Goal: Transaction & Acquisition: Purchase product/service

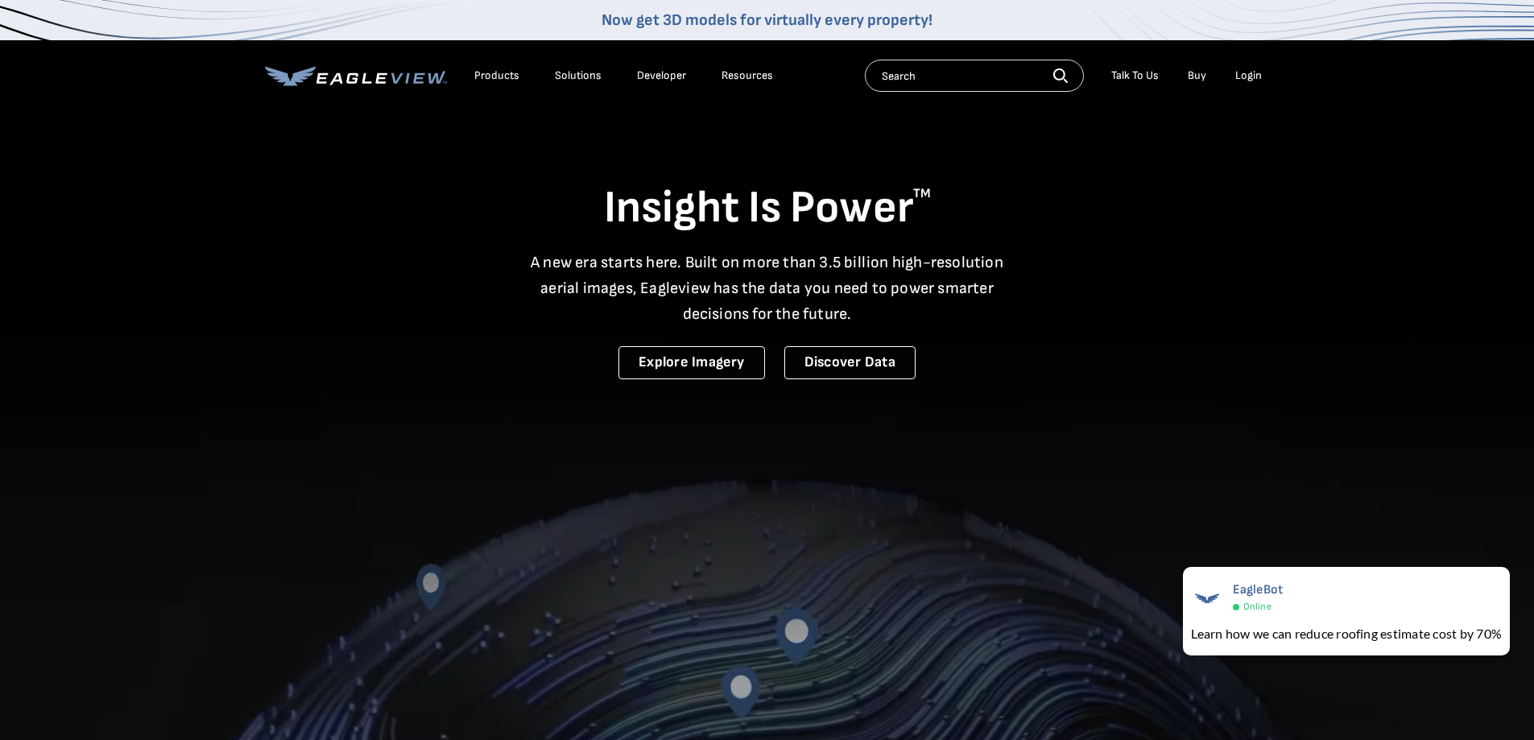
click at [1241, 76] on div "Login" at bounding box center [1248, 75] width 27 height 14
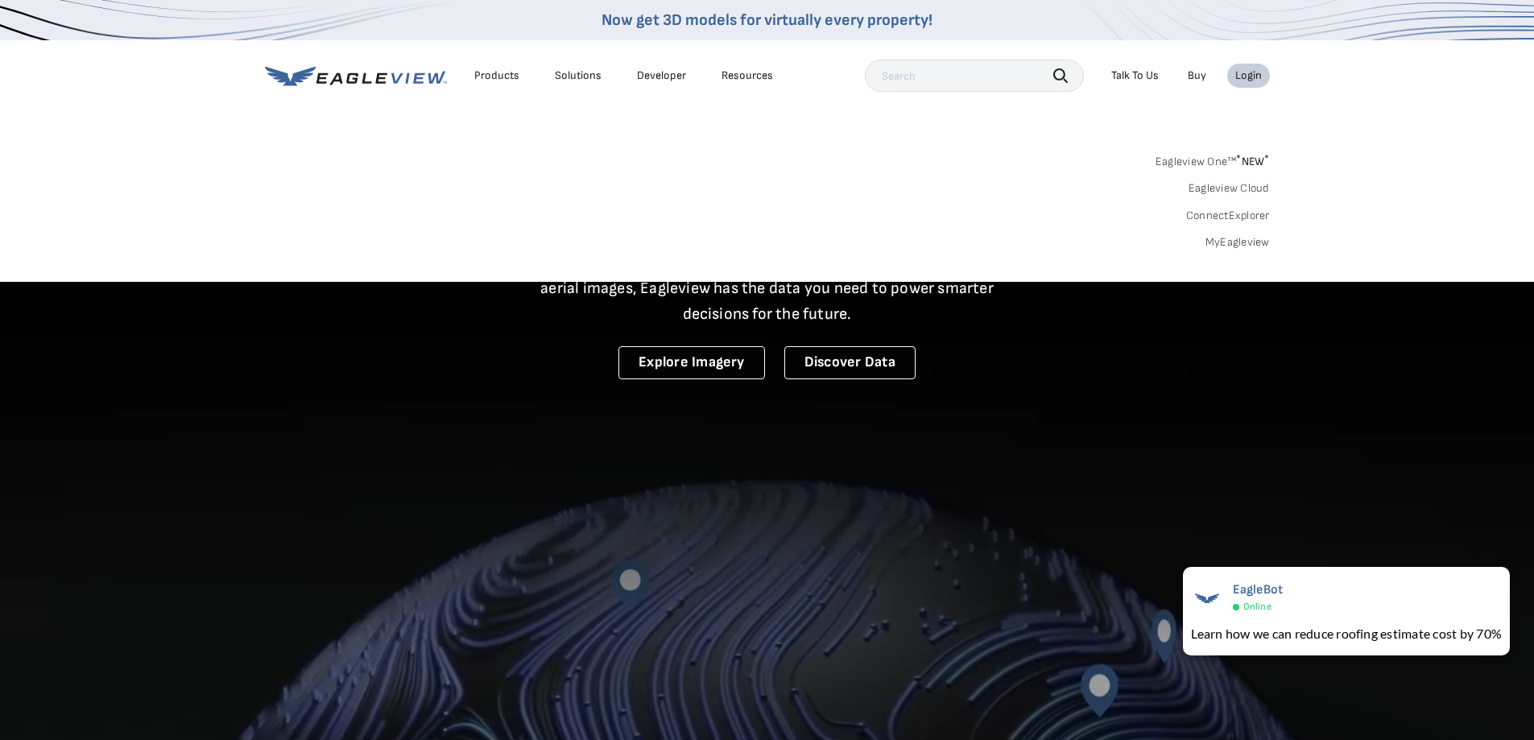
click at [1212, 246] on link "MyEagleview" at bounding box center [1237, 242] width 64 height 14
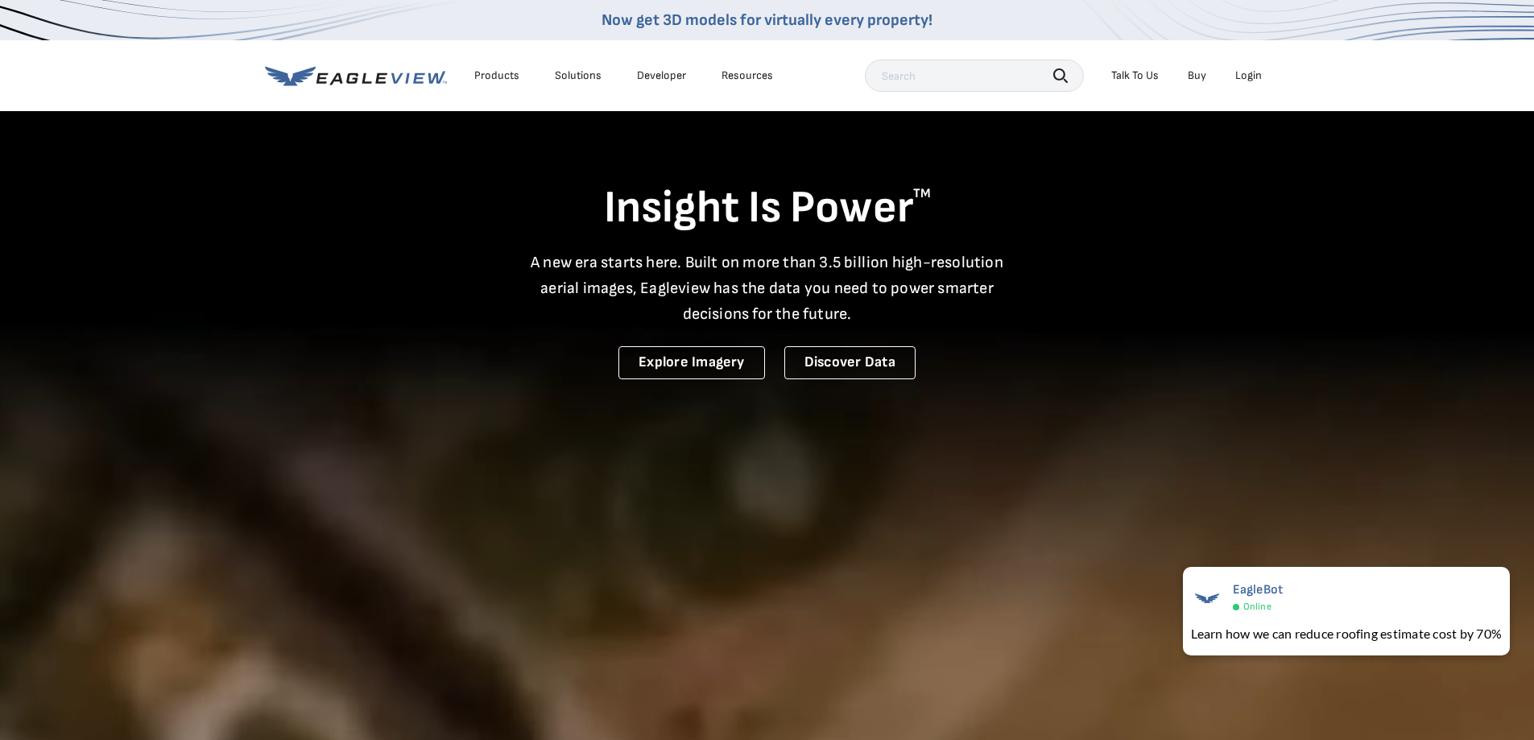
click at [1387, 460] on video at bounding box center [767, 530] width 1534 height 1061
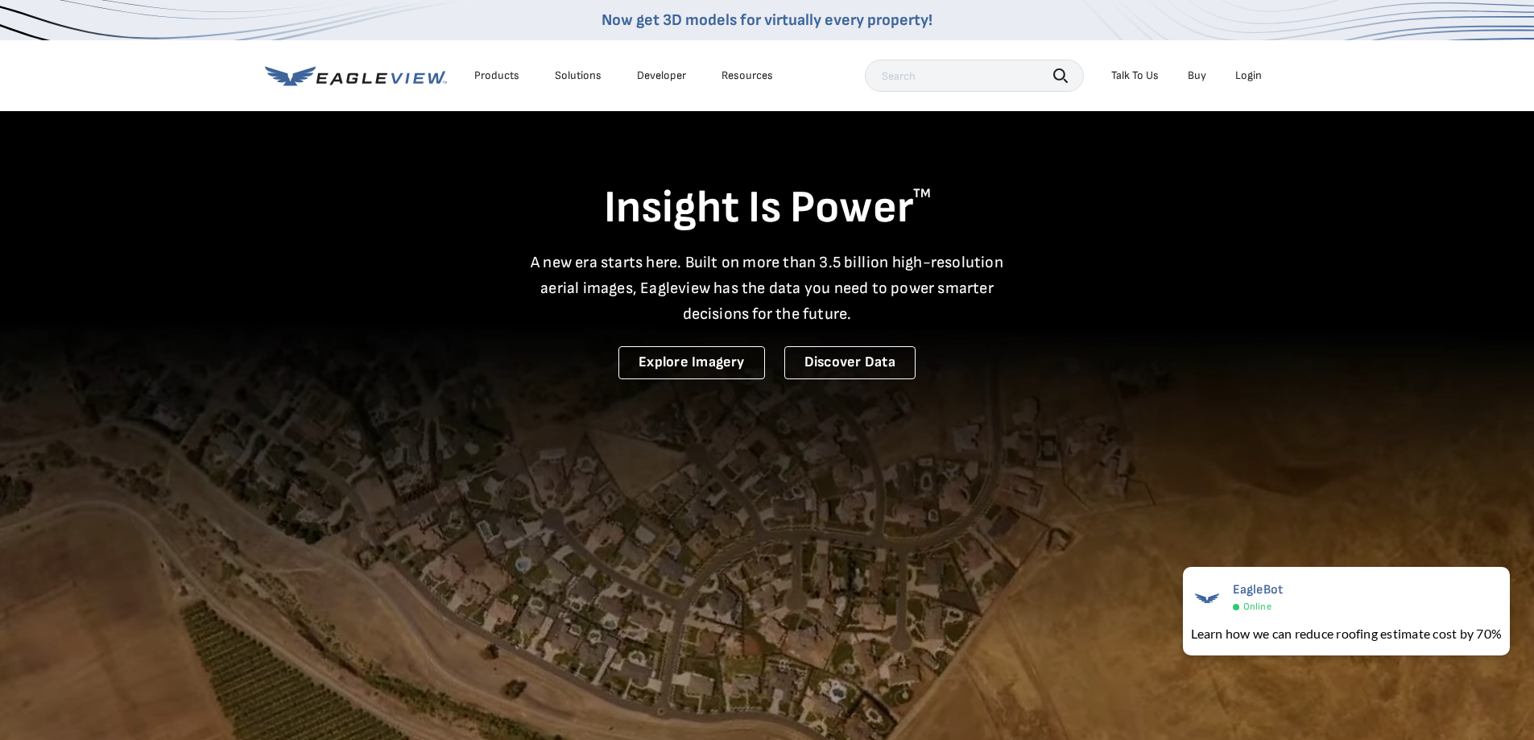
click at [1247, 77] on div "Login" at bounding box center [1248, 75] width 27 height 14
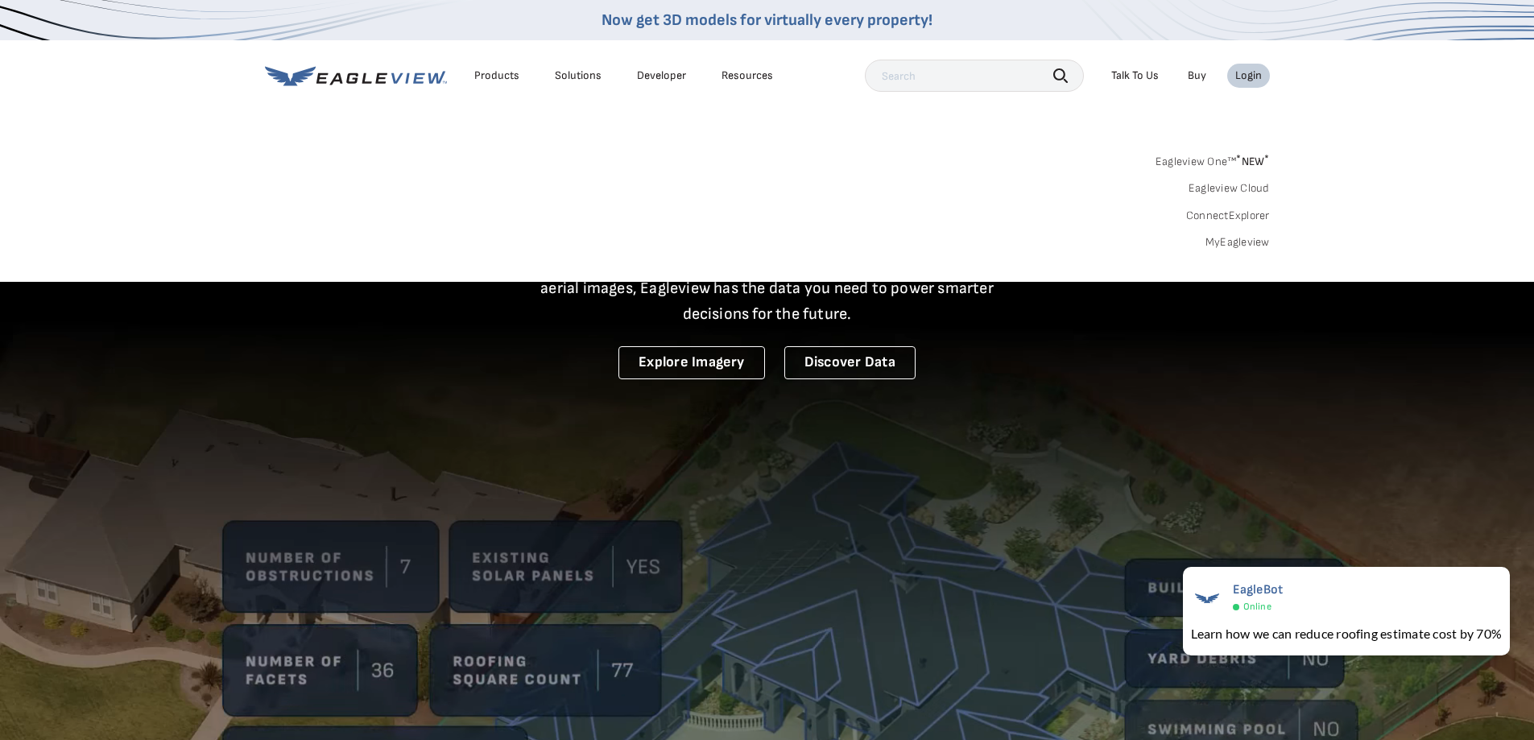
click at [1217, 246] on link "MyEagleview" at bounding box center [1237, 242] width 64 height 14
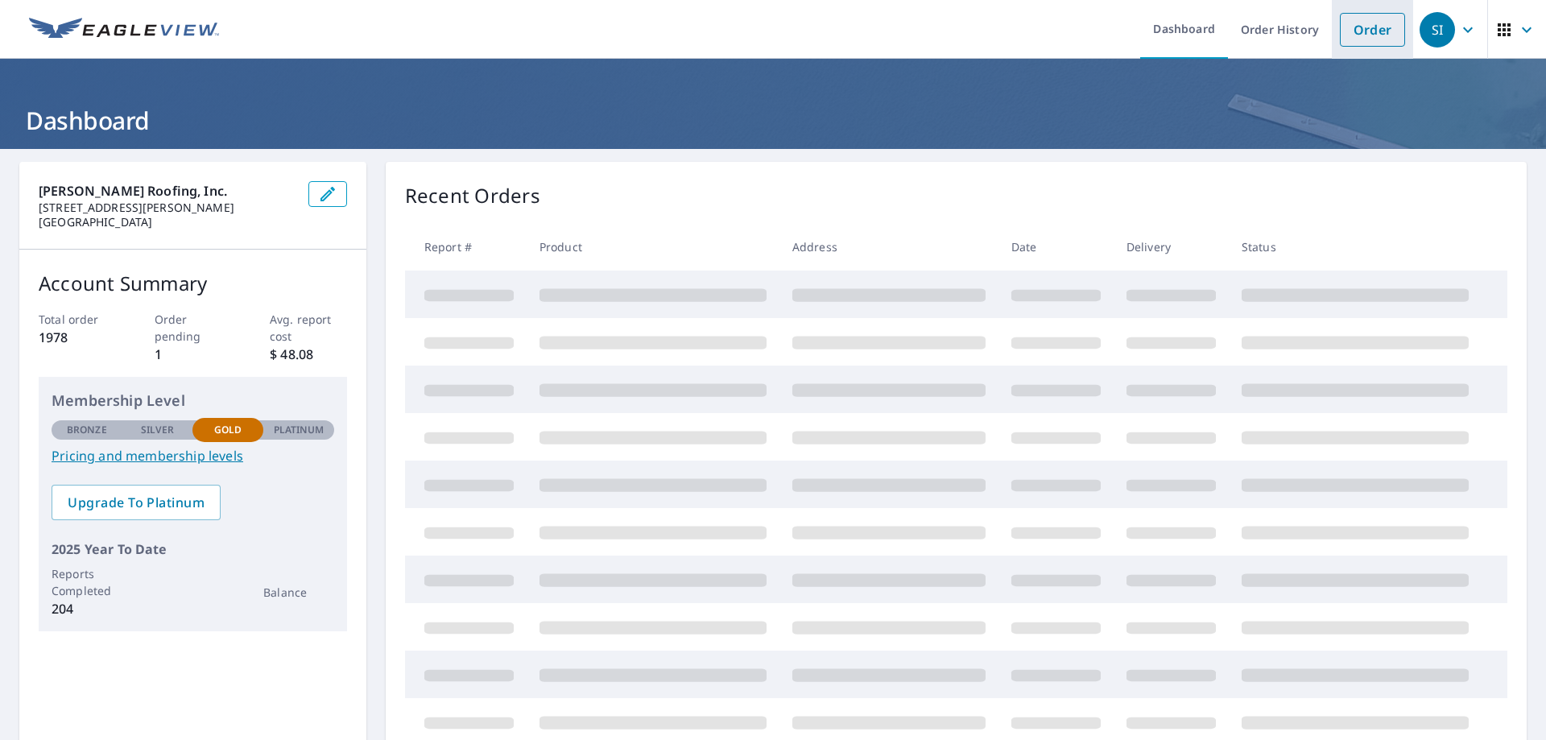
click at [1358, 26] on link "Order" at bounding box center [1372, 30] width 65 height 34
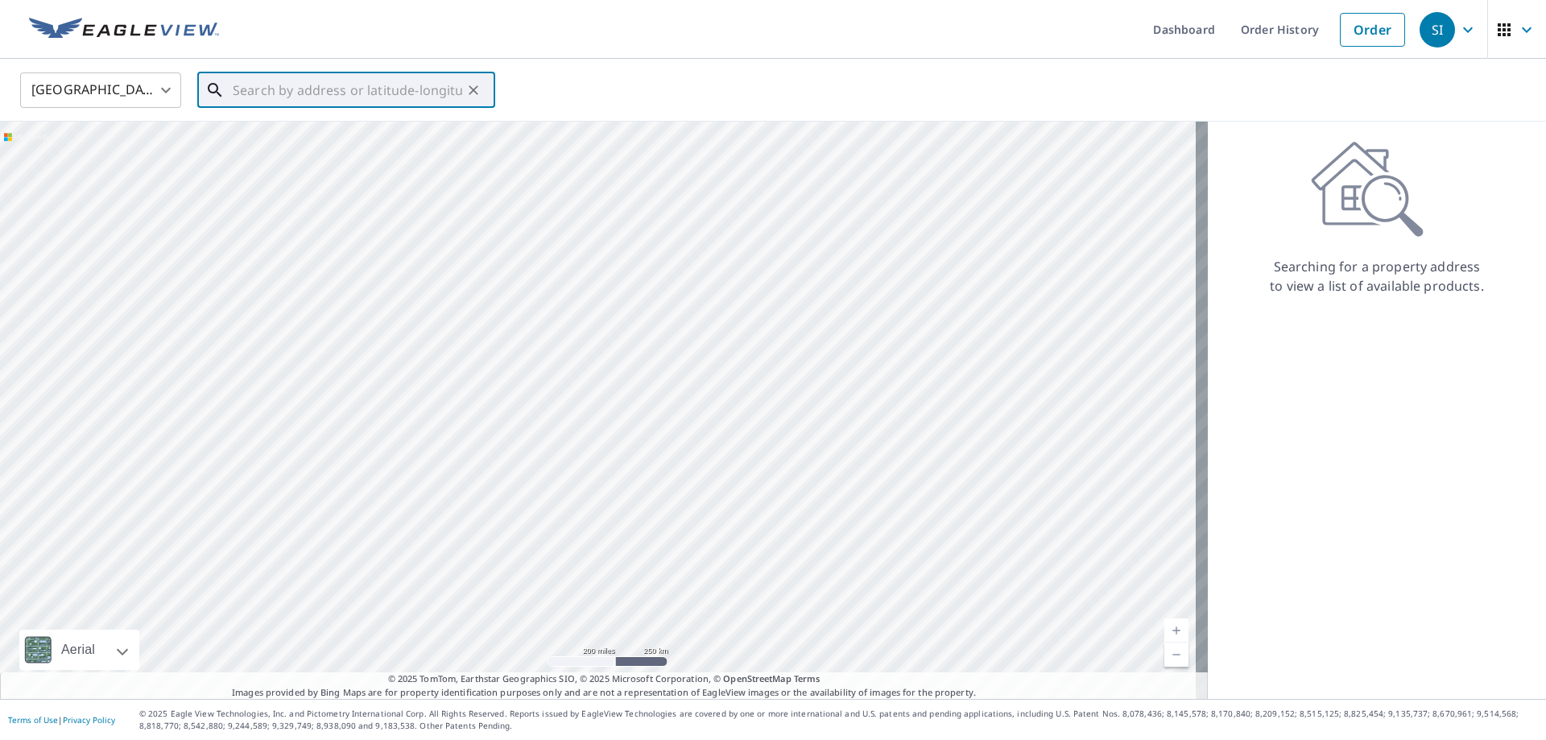
click at [263, 97] on input "text" at bounding box center [347, 90] width 229 height 45
click at [267, 159] on p "[GEOGRAPHIC_DATA]" at bounding box center [355, 155] width 253 height 16
type input "[STREET_ADDRESS][PERSON_NAME]"
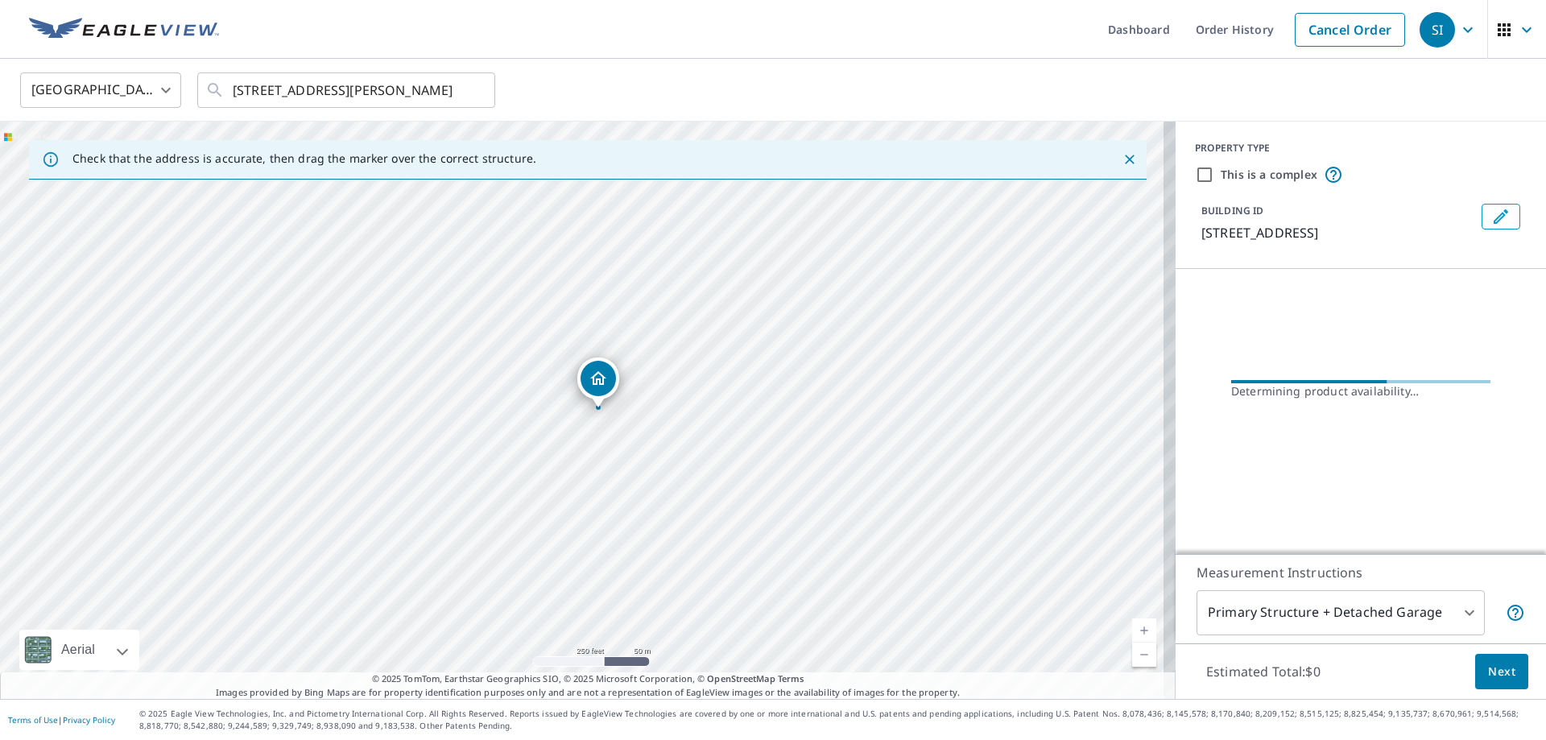
click at [1135, 629] on link "Current Level 17, Zoom In" at bounding box center [1144, 630] width 24 height 24
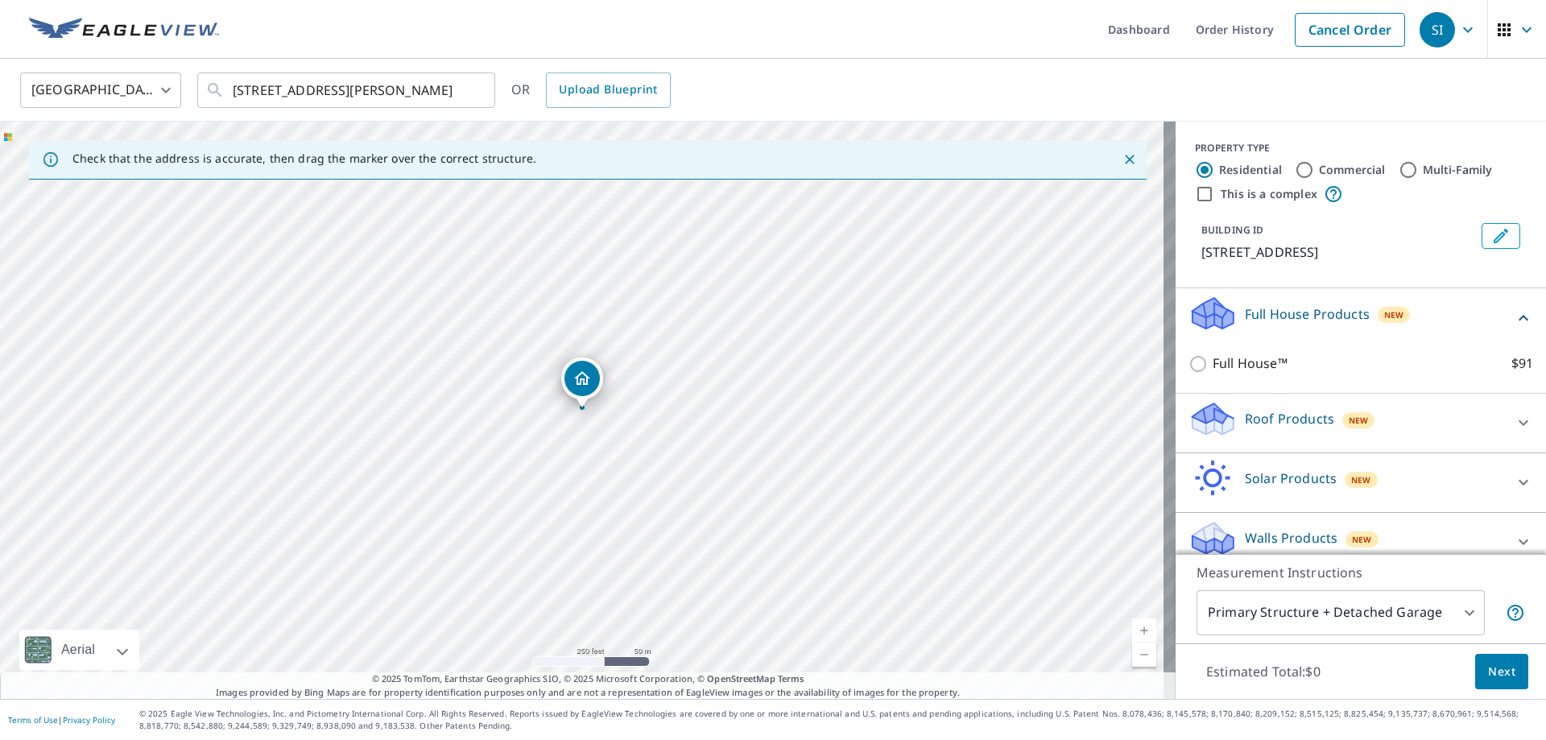
click at [1188, 433] on icon at bounding box center [1212, 419] width 48 height 38
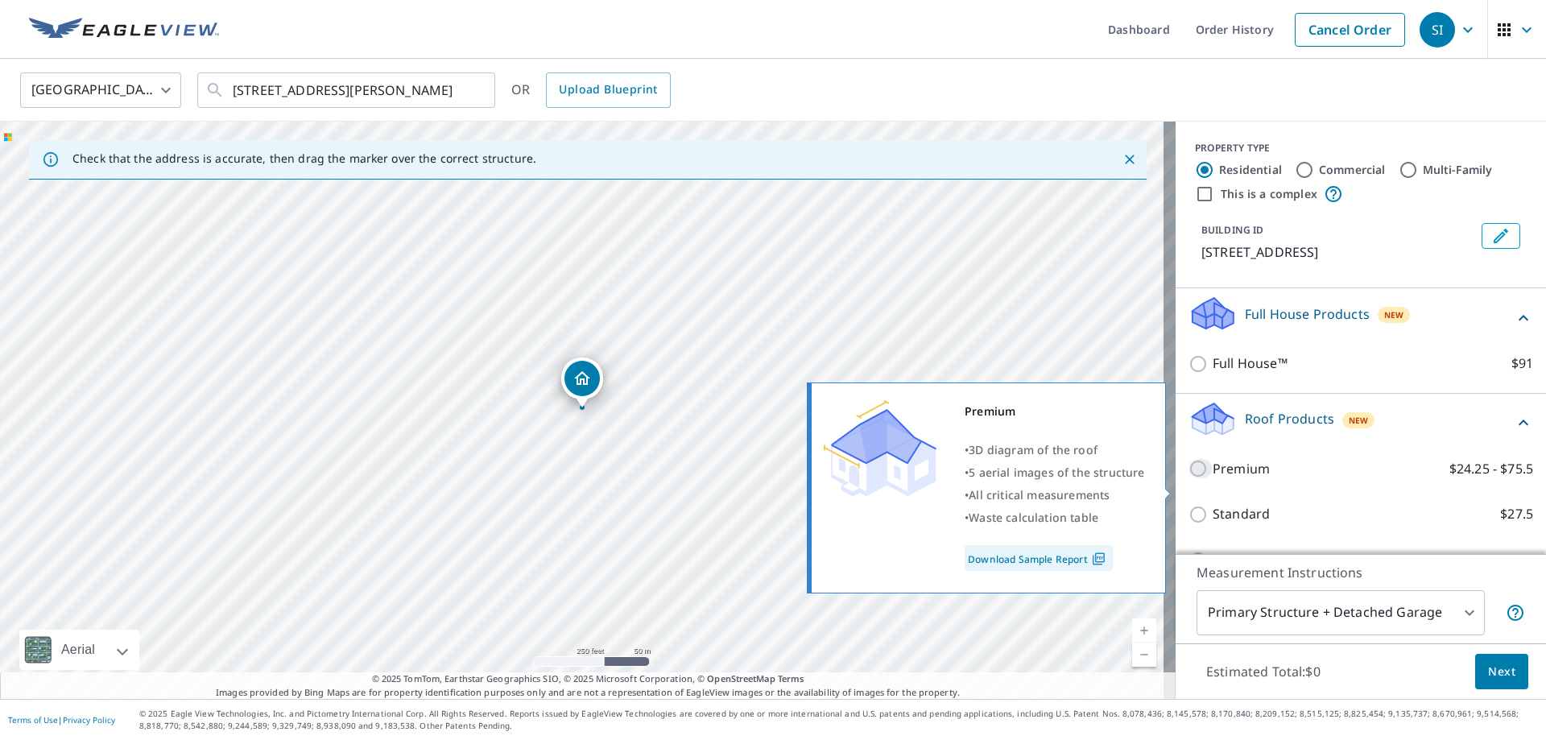
click at [1188, 478] on input "Premium $24.25 - $75.5" at bounding box center [1200, 468] width 24 height 19
checkbox input "true"
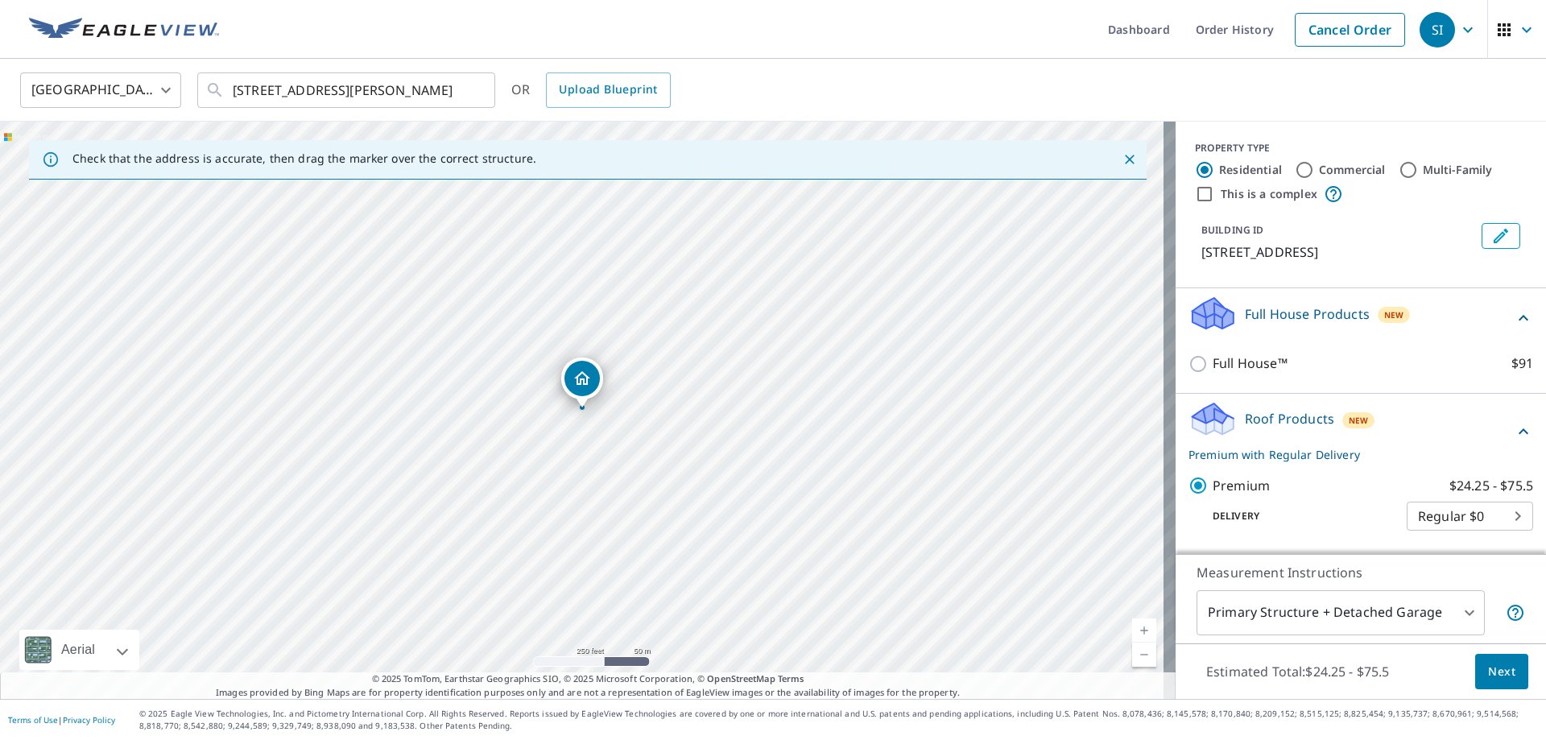
click at [1317, 626] on body "SI SI Dashboard Order History Cancel Order SI [GEOGRAPHIC_DATA] [GEOGRAPHIC_DAT…" at bounding box center [773, 370] width 1546 height 740
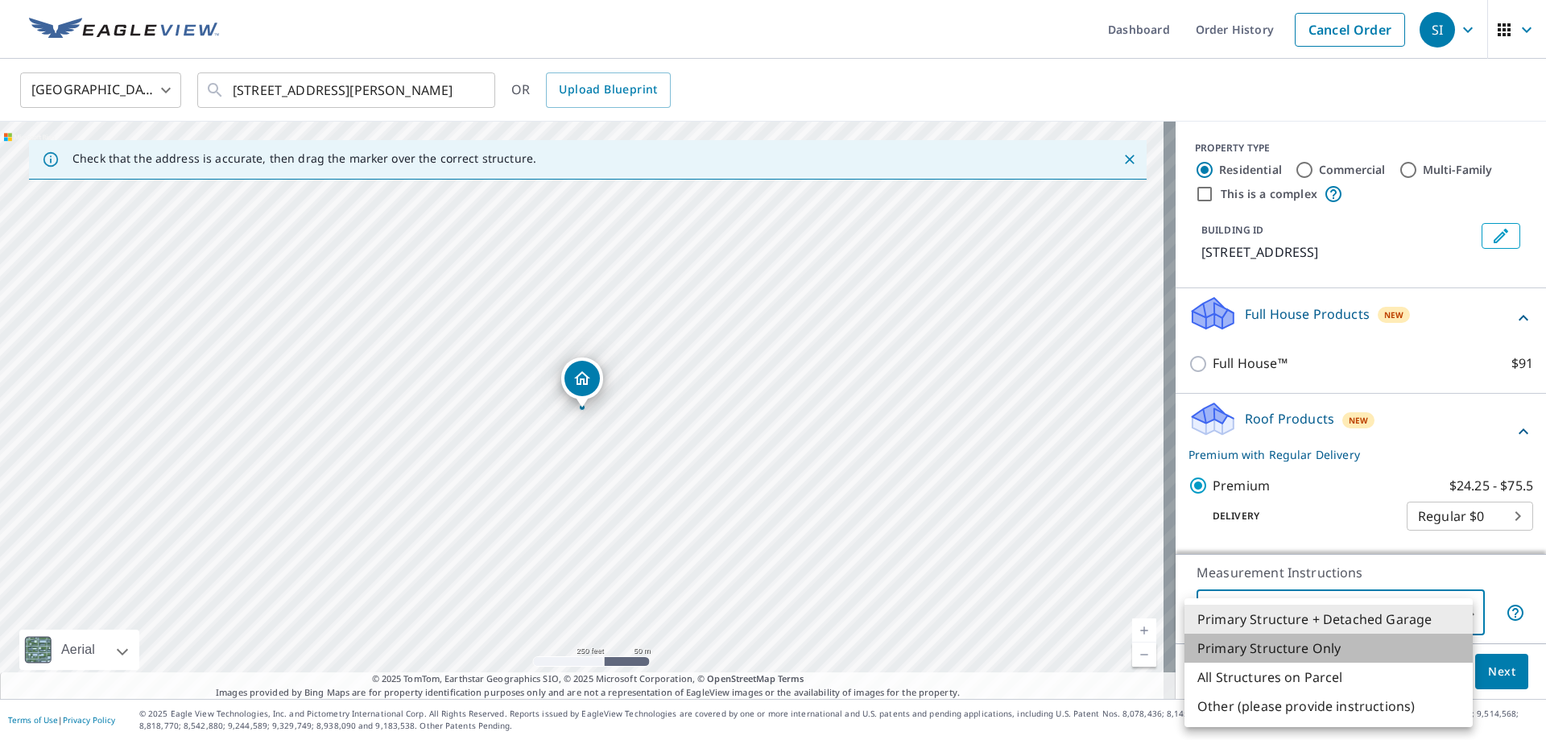
click at [1275, 652] on li "Primary Structure Only" at bounding box center [1328, 648] width 288 height 29
type input "2"
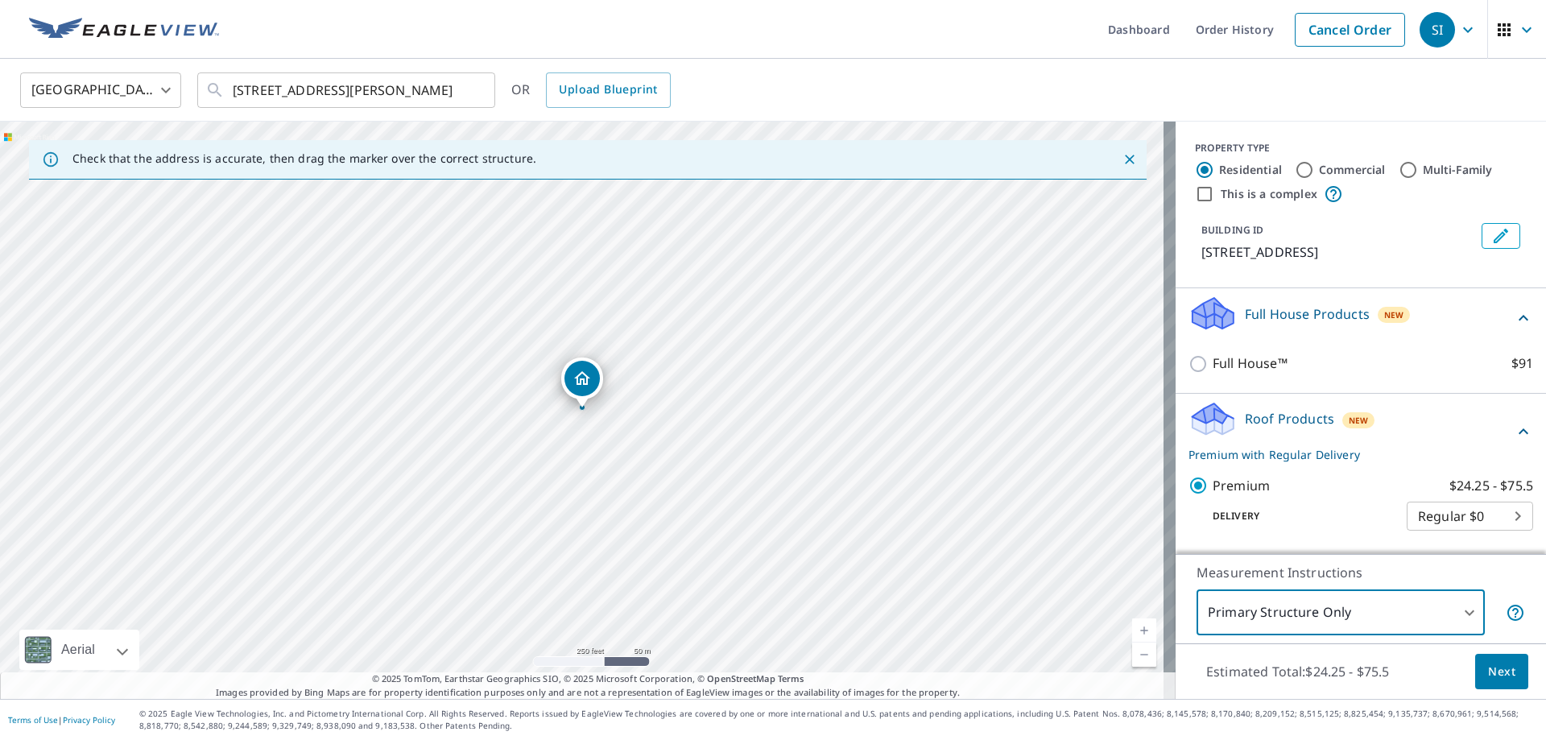
click at [1495, 664] on span "Next" at bounding box center [1501, 672] width 27 height 20
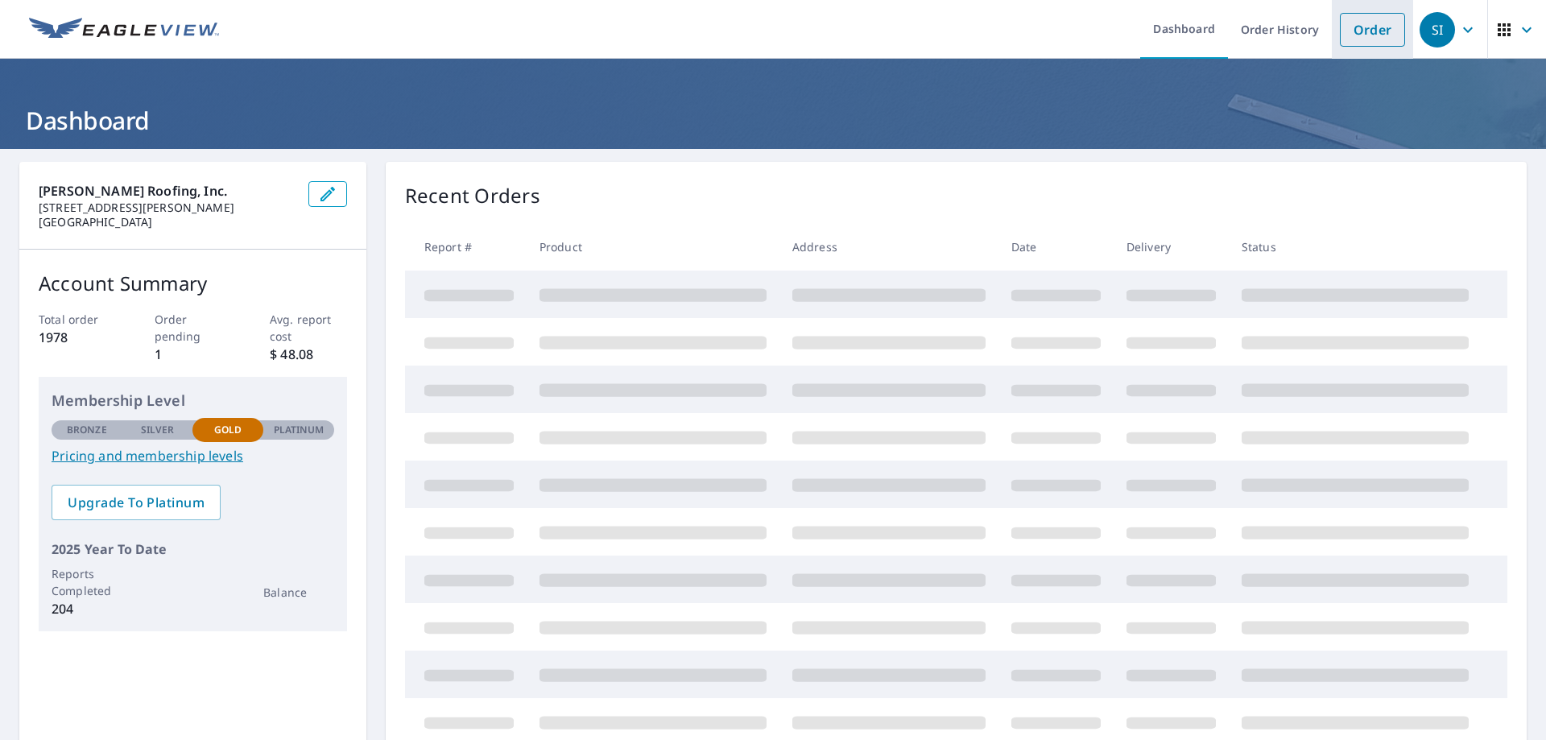
click at [1359, 26] on link "Order" at bounding box center [1372, 30] width 65 height 34
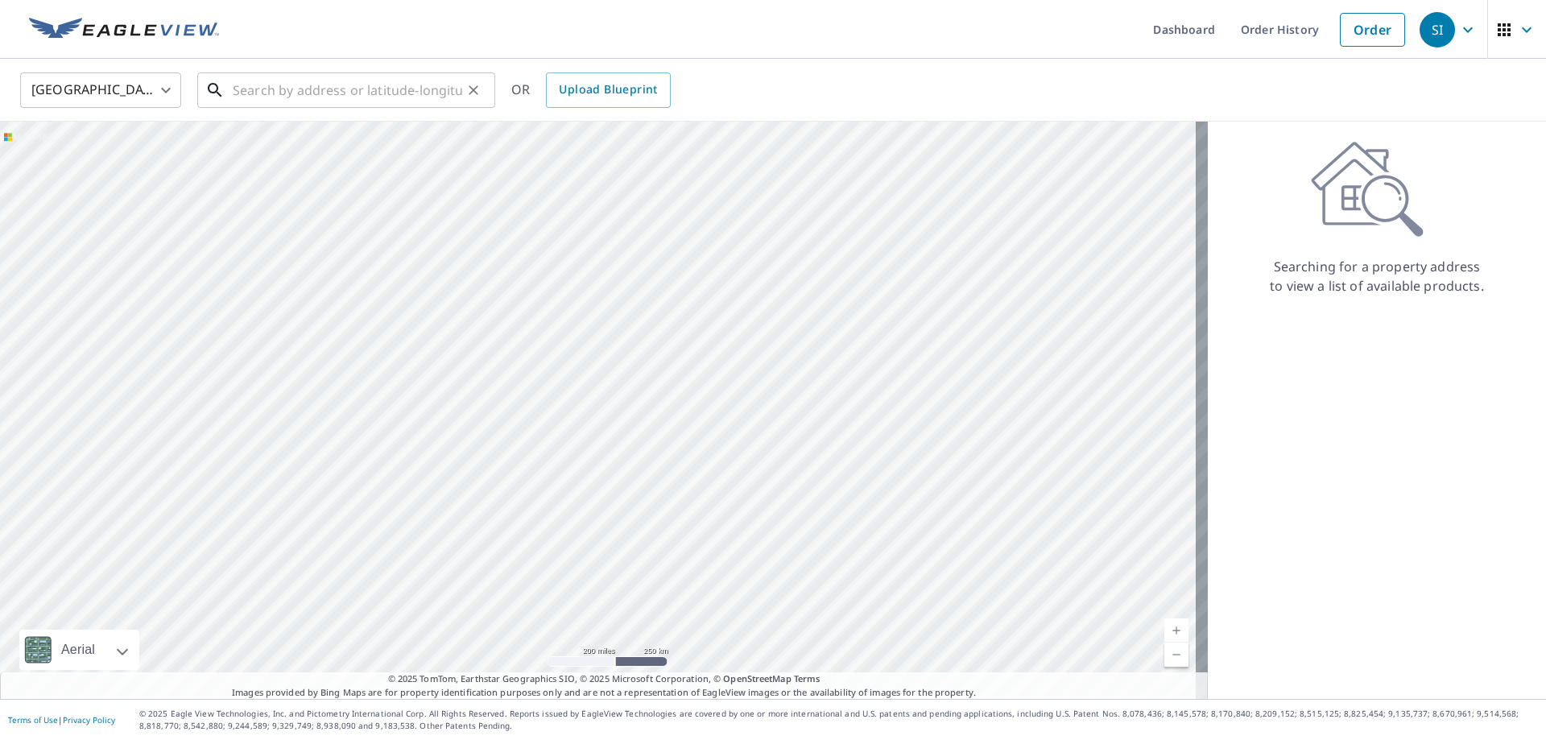
click at [361, 86] on input "text" at bounding box center [347, 90] width 229 height 45
type input "1"
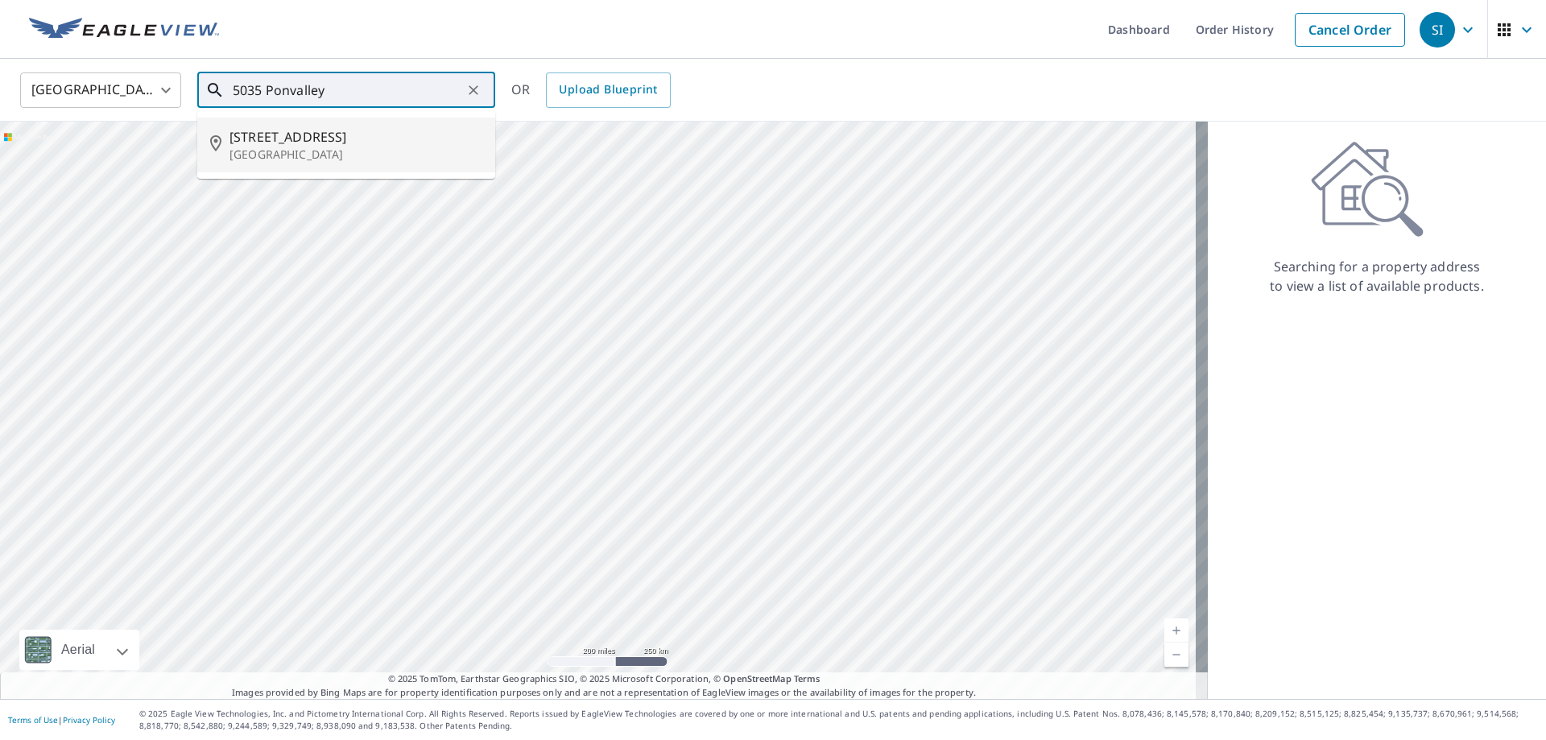
click at [302, 151] on p "[GEOGRAPHIC_DATA]" at bounding box center [355, 155] width 253 height 16
type input "[STREET_ADDRESS][PERSON_NAME]"
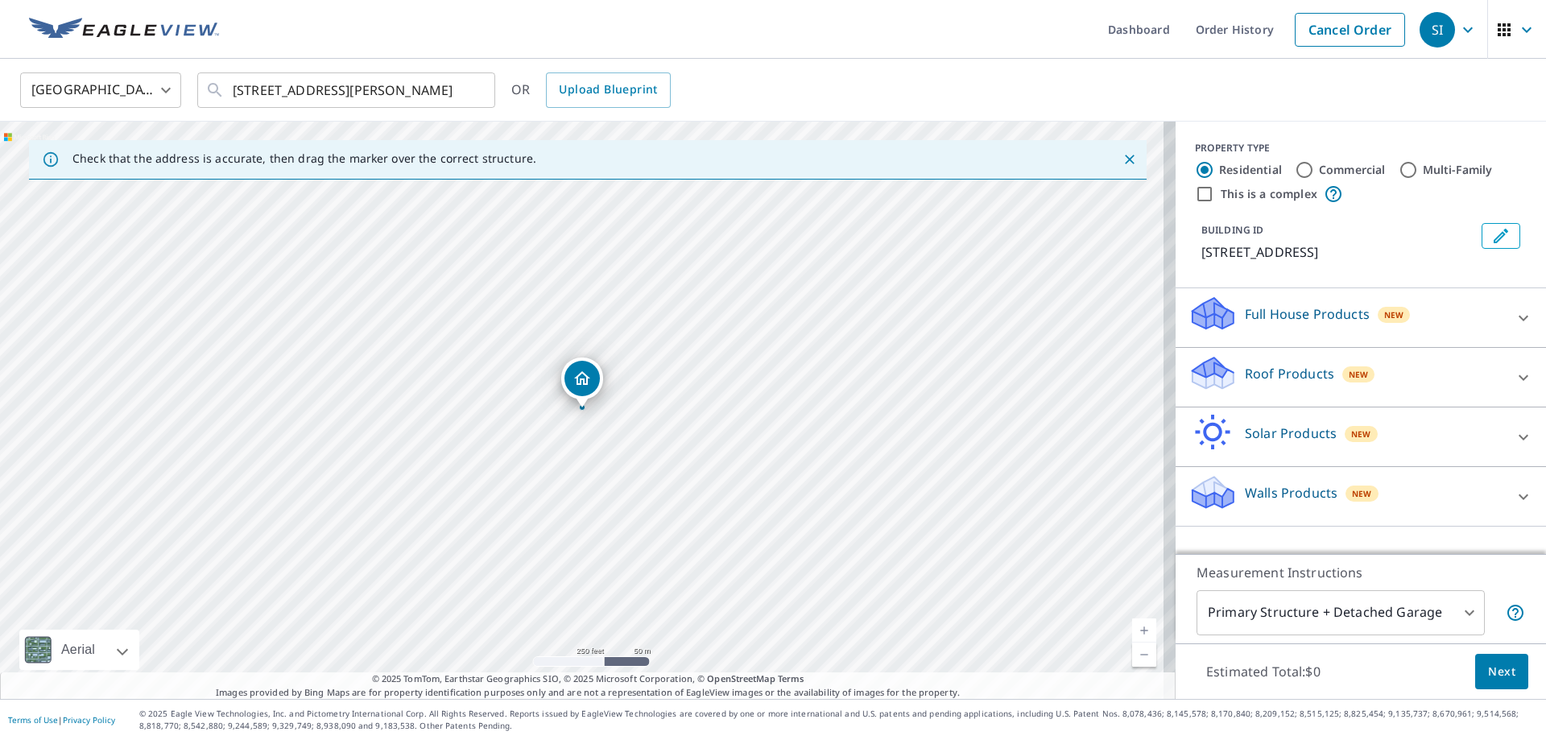
click at [1218, 383] on icon at bounding box center [1212, 373] width 48 height 38
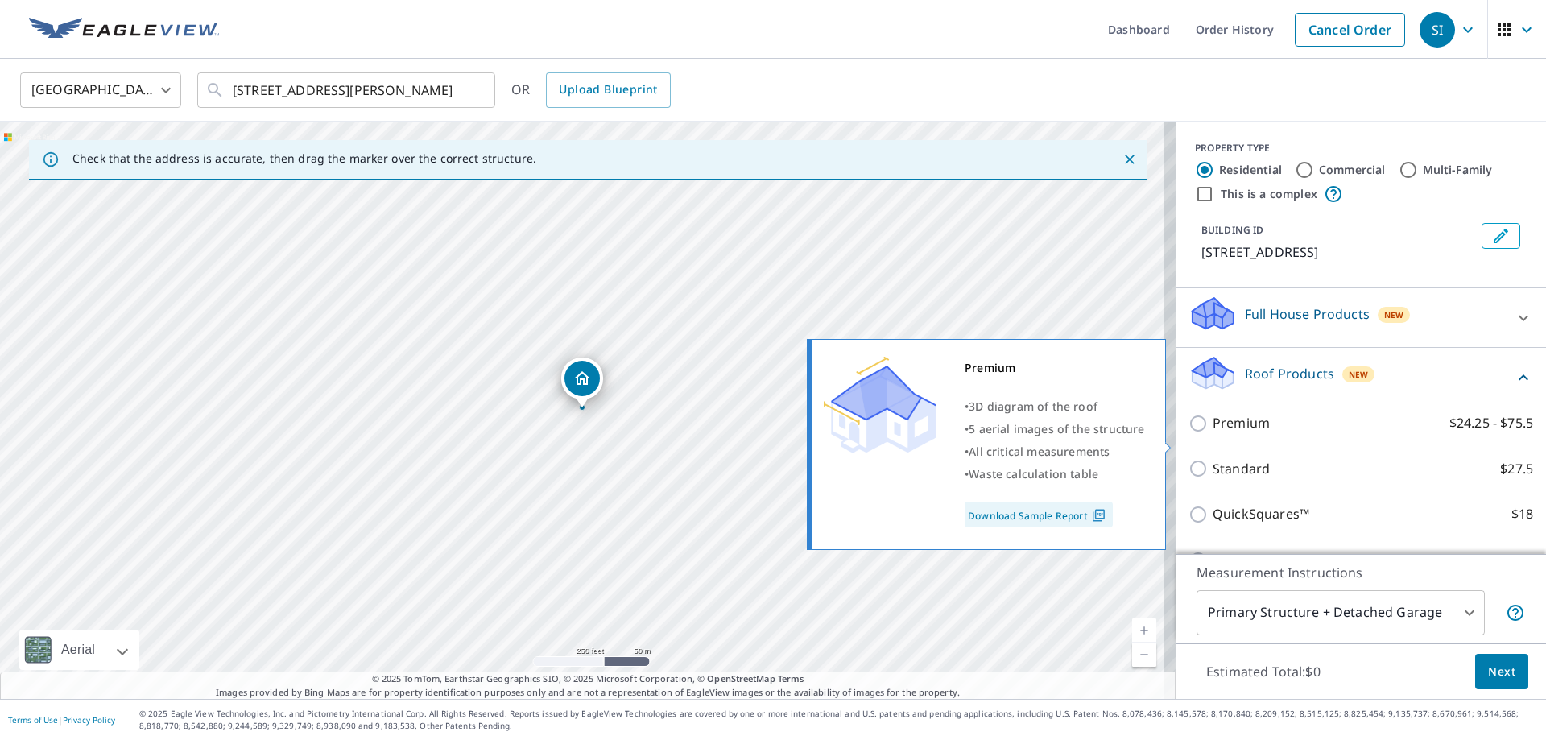
click at [1188, 433] on input "Premium $24.25 - $75.5" at bounding box center [1200, 423] width 24 height 19
checkbox input "true"
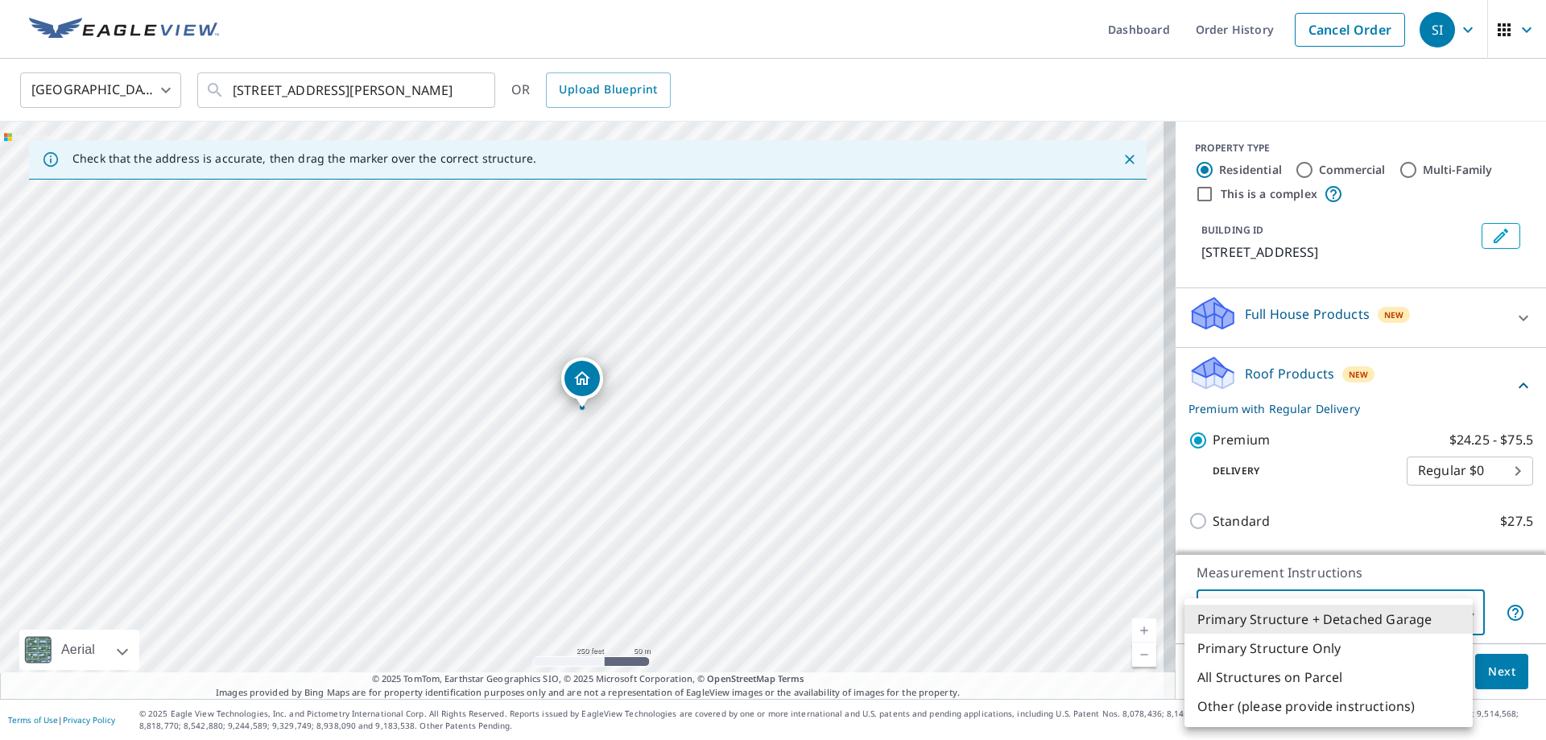
click at [1258, 617] on body "SI SI Dashboard Order History Cancel Order SI [GEOGRAPHIC_DATA] [GEOGRAPHIC_DAT…" at bounding box center [773, 370] width 1546 height 740
click at [1237, 650] on li "Primary Structure Only" at bounding box center [1328, 648] width 288 height 29
type input "2"
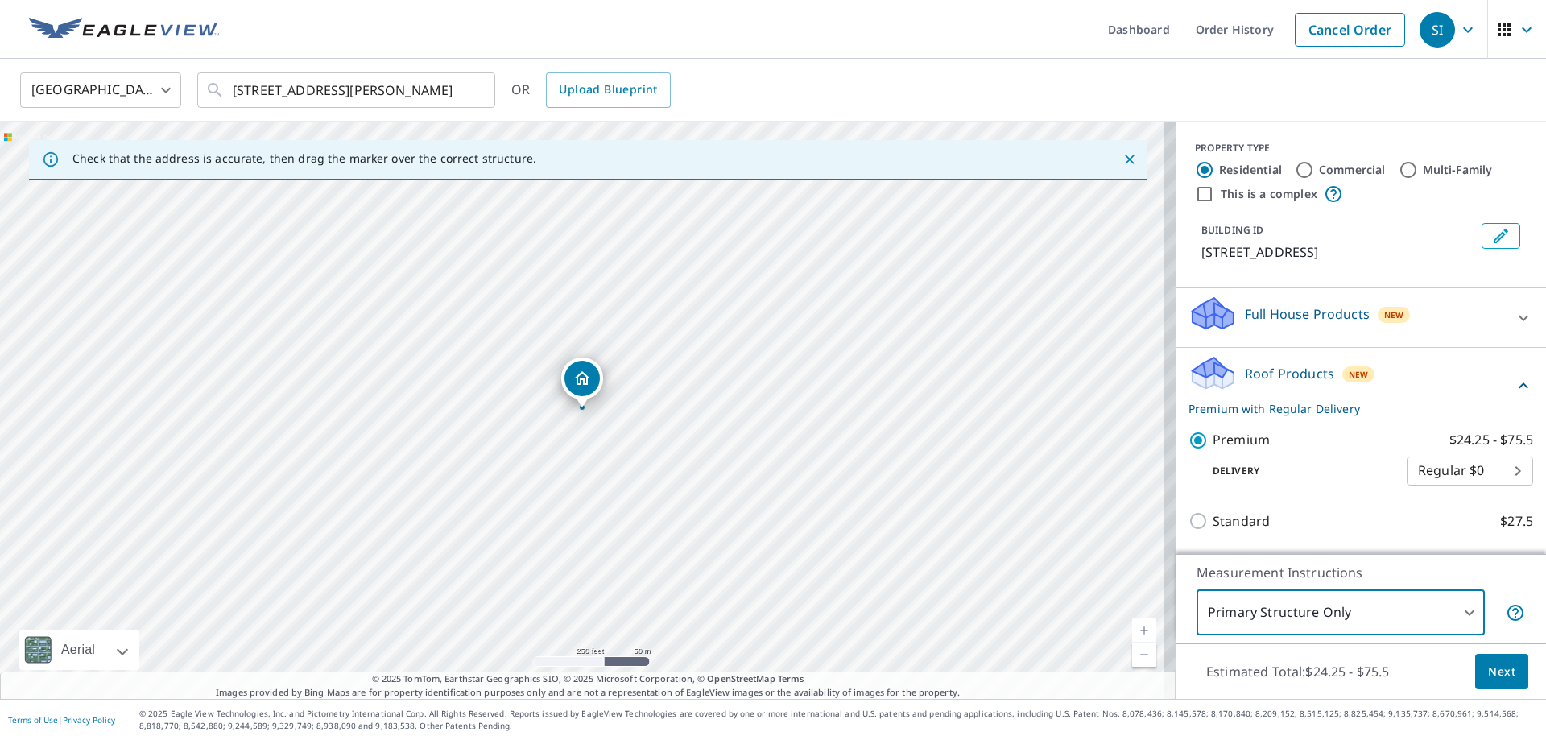
click at [1488, 675] on span "Next" at bounding box center [1501, 672] width 27 height 20
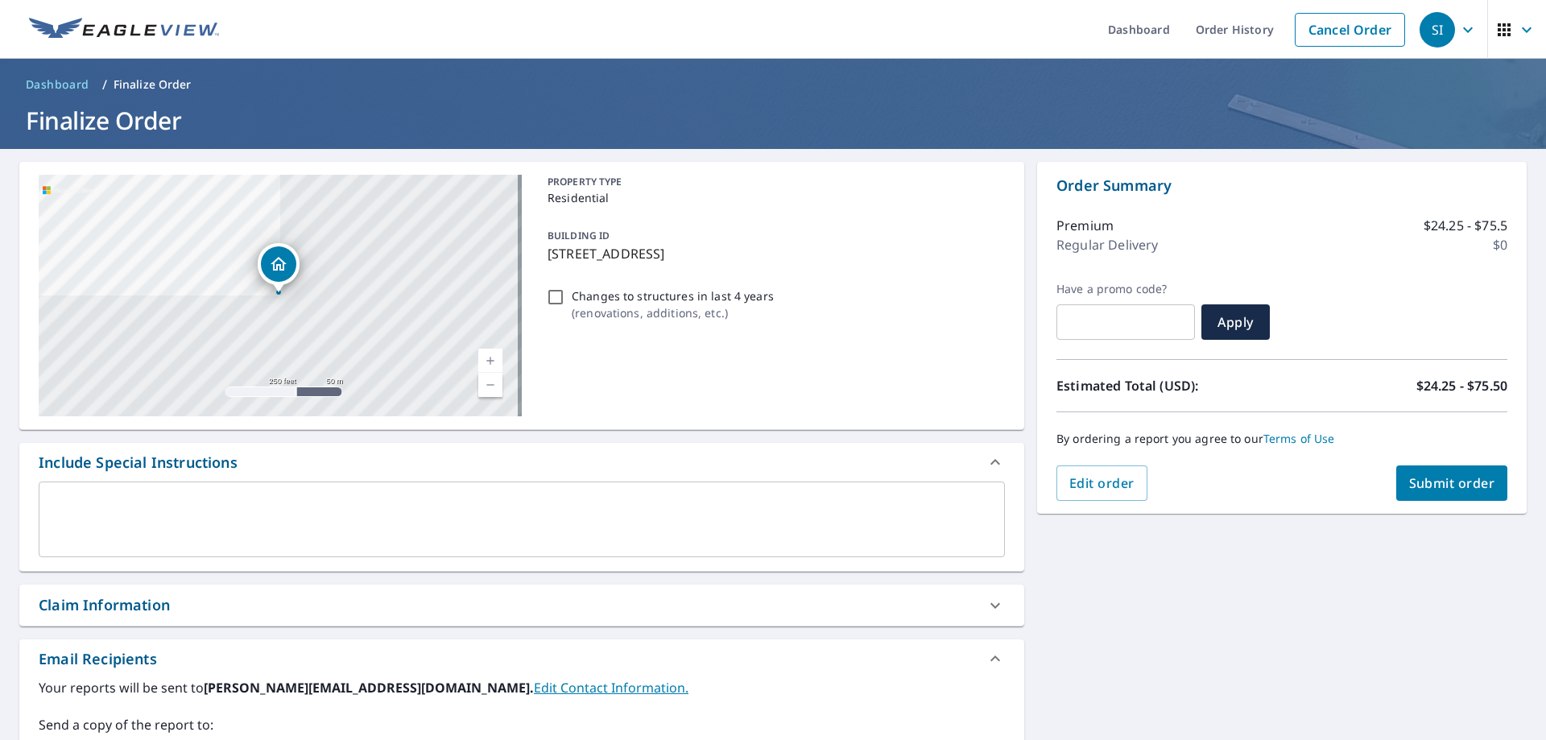
click at [1421, 489] on span "Submit order" at bounding box center [1452, 483] width 86 height 18
